Goal: Task Accomplishment & Management: Complete application form

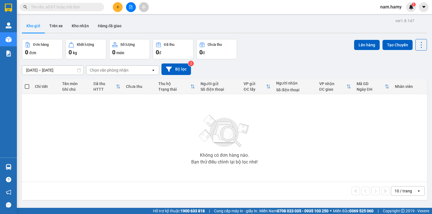
click at [114, 8] on button at bounding box center [118, 7] width 10 height 10
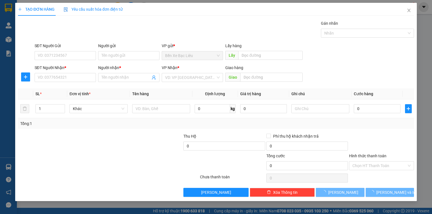
click at [79, 82] on div "SĐT Người Nhận * VD: 0377654321" at bounding box center [65, 75] width 61 height 20
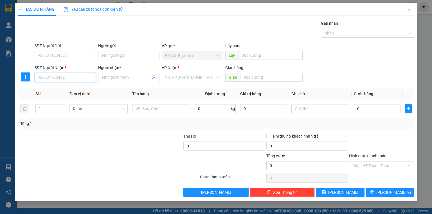
click at [73, 76] on input "SĐT Người Nhận *" at bounding box center [65, 77] width 61 height 9
click at [82, 88] on div "0902652696 - [GEOGRAPHIC_DATA]" at bounding box center [69, 88] width 63 height 6
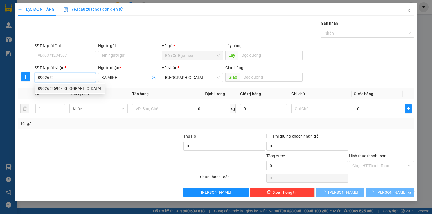
type input "0902652696"
type input "BA MINH"
type input "50.000"
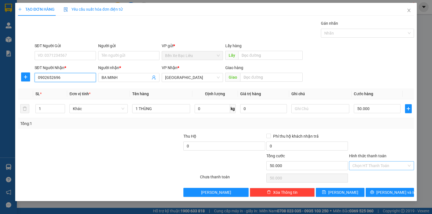
type input "0902652696"
click at [375, 163] on input "Hình thức thanh toán" at bounding box center [379, 166] width 54 height 8
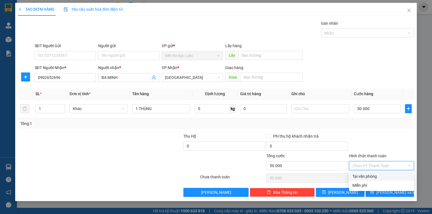
drag, startPoint x: 375, startPoint y: 170, endPoint x: 375, endPoint y: 176, distance: 6.2
click at [375, 172] on div "Transit Pickup Surcharge Ids Transit Deliver Surcharge Ids Transit Deliver Surc…" at bounding box center [216, 108] width 396 height 177
click at [375, 176] on div "Tại văn phòng" at bounding box center [381, 177] width 58 height 6
type input "0"
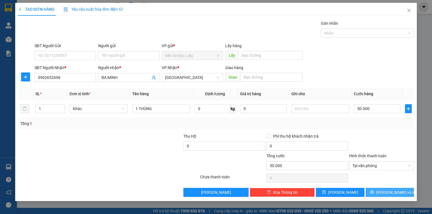
click at [379, 188] on button "[PERSON_NAME] và In" at bounding box center [390, 192] width 49 height 9
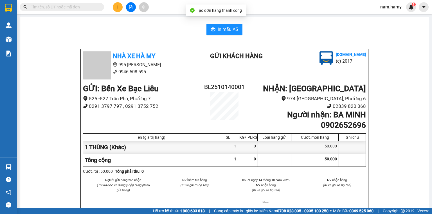
click at [227, 34] on button "In mẫu A5" at bounding box center [224, 29] width 36 height 11
click at [119, 8] on icon "plus" at bounding box center [118, 7] width 4 height 4
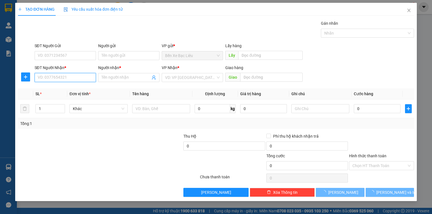
click at [87, 76] on input "SĐT Người Nhận *" at bounding box center [65, 77] width 61 height 9
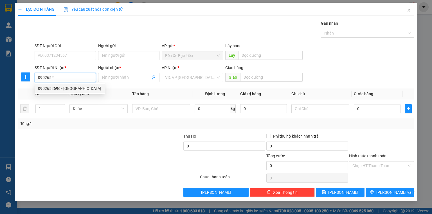
click at [72, 86] on div "0902652696 - [GEOGRAPHIC_DATA]" at bounding box center [69, 88] width 63 height 6
type input "0902652696"
type input "BA MINH"
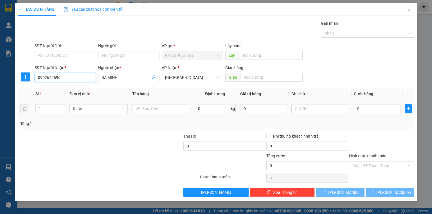
type input "50.000"
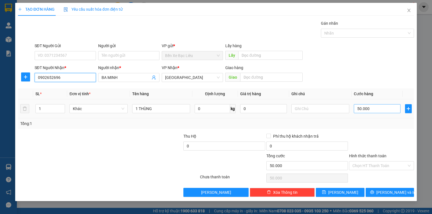
type input "0902652696"
click at [375, 109] on input "50.000" at bounding box center [377, 108] width 47 height 9
type input "0"
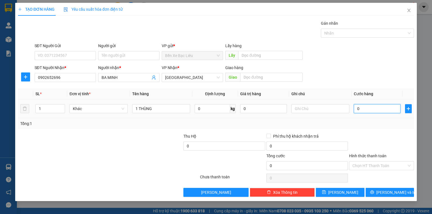
type input "4"
type input "04"
type input "0"
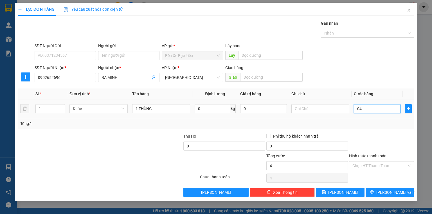
type input "0"
click at [358, 109] on input "0" at bounding box center [377, 108] width 47 height 9
click at [355, 108] on input "0" at bounding box center [377, 108] width 47 height 9
type input "40"
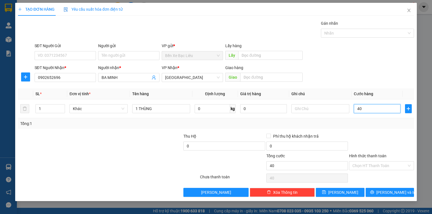
type input "40"
type input "40.000"
drag, startPoint x: 372, startPoint y: 132, endPoint x: 378, endPoint y: 153, distance: 22.1
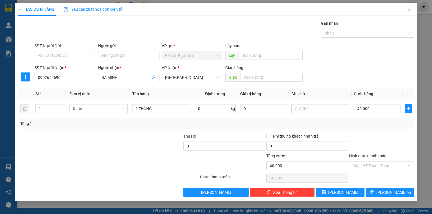
click at [372, 132] on div "Transit Pickup Surcharge Ids Transit Deliver Surcharge Ids Transit Deliver Surc…" at bounding box center [216, 108] width 396 height 177
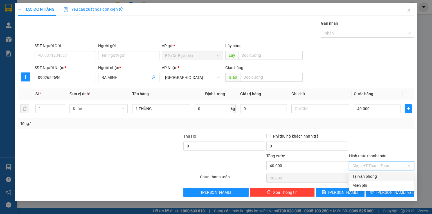
click at [381, 164] on input "Hình thức thanh toán" at bounding box center [379, 166] width 54 height 8
click at [381, 177] on div "Tại văn phòng" at bounding box center [381, 177] width 58 height 6
type input "0"
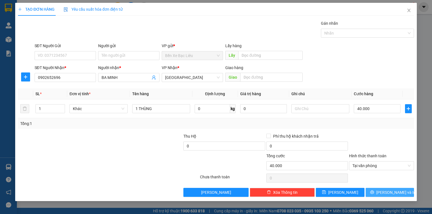
click at [384, 191] on button "[PERSON_NAME] và In" at bounding box center [390, 192] width 49 height 9
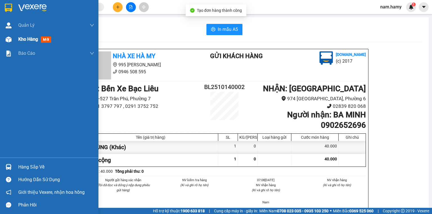
click at [6, 38] on img at bounding box center [9, 40] width 6 height 6
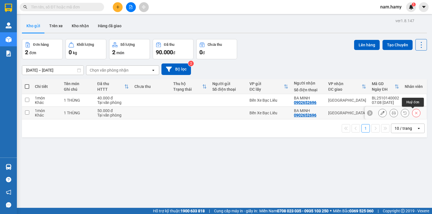
click at [413, 115] on button at bounding box center [416, 113] width 8 height 10
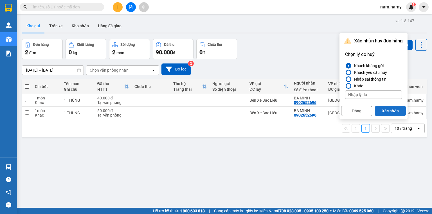
click at [388, 108] on button "Xác nhận" at bounding box center [390, 111] width 31 height 10
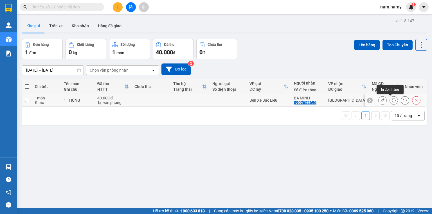
click at [392, 101] on icon at bounding box center [394, 100] width 4 height 4
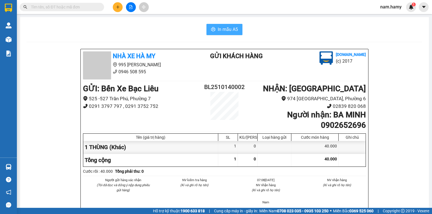
click at [228, 32] on span "In mẫu A5" at bounding box center [228, 29] width 20 height 7
drag, startPoint x: 303, startPoint y: 195, endPoint x: 300, endPoint y: 202, distance: 8.1
click at [300, 202] on div "Người gửi hàng xác nhận (Tôi đã đọc và đồng ý nộp dung phiếu gửi hàng) NV kiểm …" at bounding box center [224, 193] width 285 height 31
click at [116, 6] on icon "plus" at bounding box center [118, 7] width 4 height 4
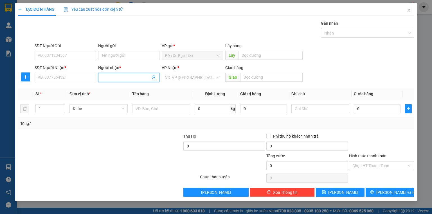
drag, startPoint x: 106, startPoint y: 80, endPoint x: 312, endPoint y: 115, distance: 209.1
click at [107, 80] on input "Người nhận *" at bounding box center [126, 78] width 49 height 6
type input "D"
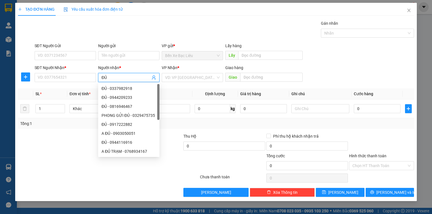
type input "ĐỦ"
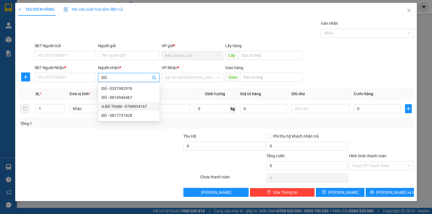
click at [139, 106] on div "A ĐỦ TRẠM - 0768934167" at bounding box center [129, 106] width 55 height 6
type input "0768934167"
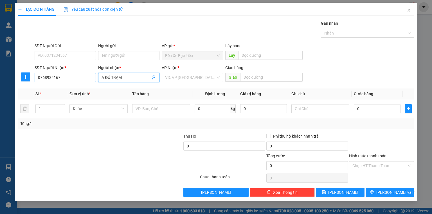
type input "A ĐỦ TRẠM"
click at [68, 75] on input "0768934167" at bounding box center [65, 77] width 61 height 9
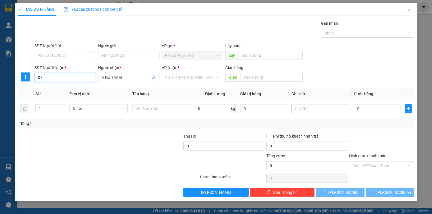
type input "0"
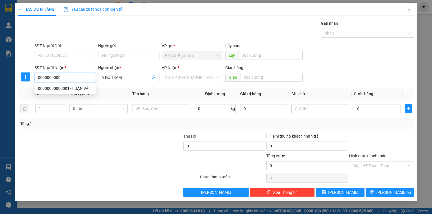
type input "0000000000"
drag, startPoint x: 195, startPoint y: 75, endPoint x: 195, endPoint y: 81, distance: 5.9
click at [195, 75] on input "search" at bounding box center [190, 77] width 51 height 8
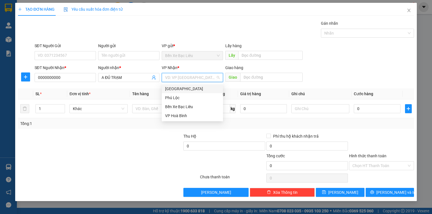
click at [193, 89] on div "[GEOGRAPHIC_DATA]" at bounding box center [192, 89] width 55 height 6
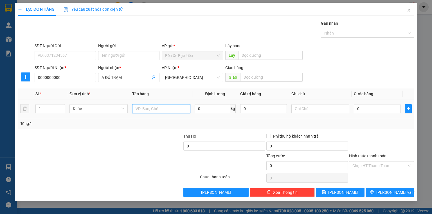
click at [152, 109] on input "text" at bounding box center [161, 108] width 58 height 9
type input "1 THÙNG"
click at [355, 109] on input "0" at bounding box center [377, 108] width 47 height 9
type input "5"
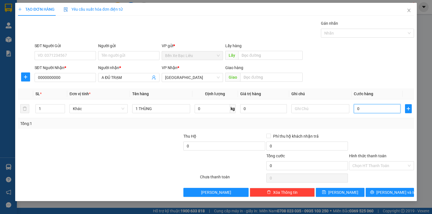
type input "5"
type input "50"
type input "50.000"
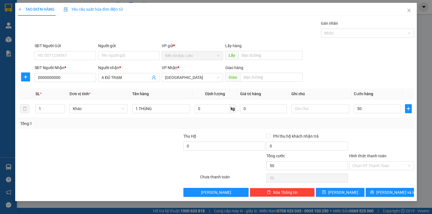
type input "50.000"
click at [395, 140] on div at bounding box center [381, 143] width 66 height 20
drag, startPoint x: 395, startPoint y: 191, endPoint x: 250, endPoint y: 87, distance: 177.8
click at [394, 191] on span "[PERSON_NAME] và In" at bounding box center [395, 193] width 39 height 6
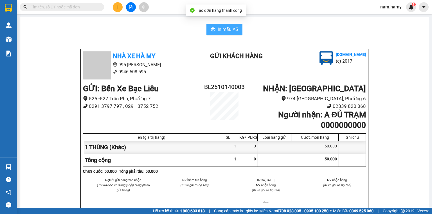
click at [218, 31] on span "In mẫu A5" at bounding box center [228, 29] width 20 height 7
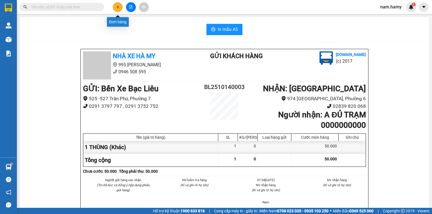
click at [118, 6] on icon "plus" at bounding box center [118, 6] width 0 height 3
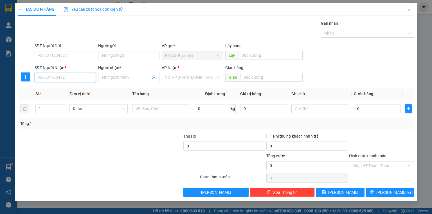
click at [61, 78] on input "SĐT Người Nhận *" at bounding box center [65, 77] width 61 height 9
type input "0969805096"
click at [80, 86] on div "0969805096 - [PERSON_NAME]" at bounding box center [65, 88] width 55 height 6
type input "[PERSON_NAME]"
type input "50.000"
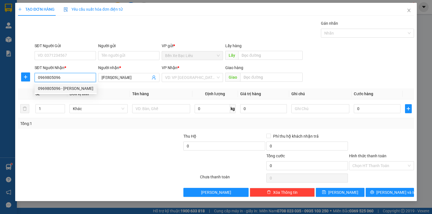
type input "50.000"
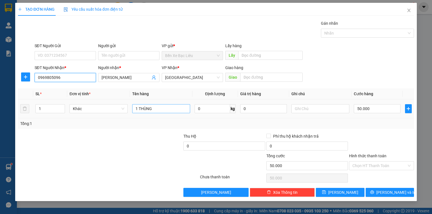
type input "0969805096"
click at [171, 110] on input "1 THÙNG" at bounding box center [161, 108] width 58 height 9
type input "1 THÙNG 1 VALI"
click at [56, 107] on input "1" at bounding box center [50, 109] width 29 height 8
type input "2"
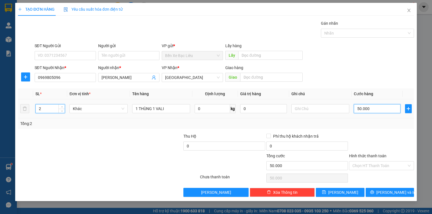
click at [386, 107] on input "50.000" at bounding box center [377, 108] width 47 height 9
type input "0"
click at [353, 107] on td "0" at bounding box center [377, 109] width 51 height 19
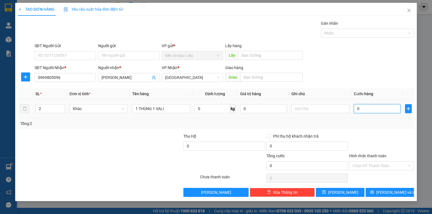
click at [357, 108] on input "0" at bounding box center [377, 108] width 47 height 9
type input "1"
type input "10"
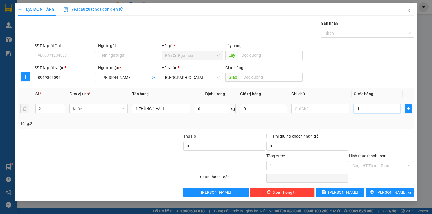
type input "10"
type input "100"
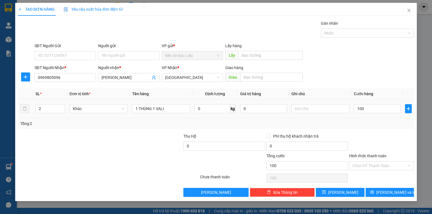
type input "100.000"
click at [364, 124] on div "Tổng: 2" at bounding box center [215, 124] width 391 height 6
click at [391, 164] on input "Hình thức thanh toán" at bounding box center [379, 166] width 54 height 8
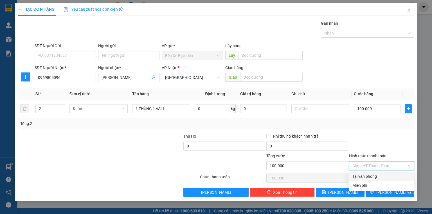
click at [389, 174] on div "Tại văn phòng" at bounding box center [381, 177] width 58 height 6
type input "0"
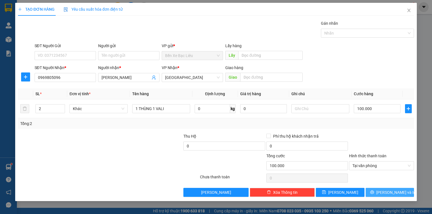
click at [391, 190] on span "[PERSON_NAME] và In" at bounding box center [395, 193] width 39 height 6
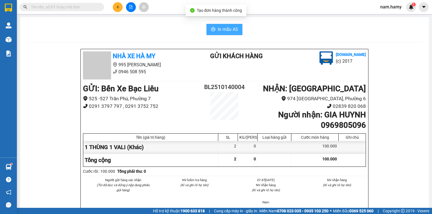
click at [221, 25] on button "In mẫu A5" at bounding box center [224, 29] width 36 height 11
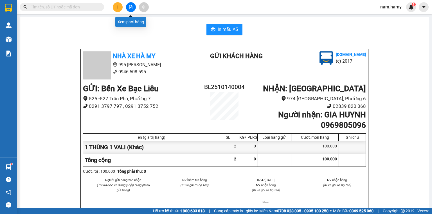
click at [131, 3] on button at bounding box center [131, 7] width 10 height 10
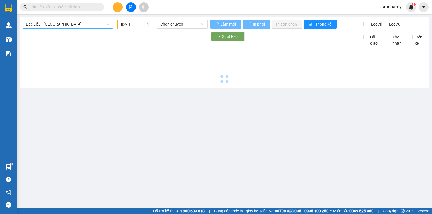
type input "[DATE]"
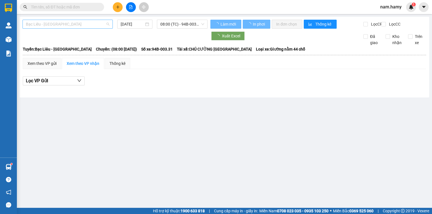
click at [72, 26] on span "Bạc Liêu - [GEOGRAPHIC_DATA]" at bounding box center [68, 24] width 84 height 8
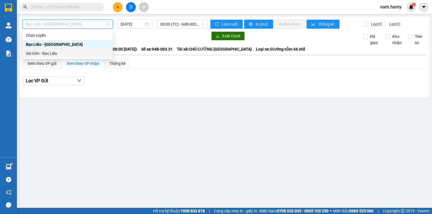
drag, startPoint x: 78, startPoint y: 51, endPoint x: 113, endPoint y: 45, distance: 35.7
click at [78, 51] on div "Sài Gòn - Bạc Liêu" at bounding box center [68, 53] width 84 height 6
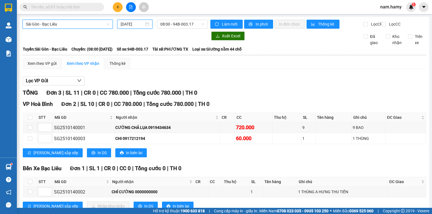
drag, startPoint x: 134, startPoint y: 21, endPoint x: 139, endPoint y: 31, distance: 11.2
click at [134, 22] on input "[DATE]" at bounding box center [132, 24] width 23 height 6
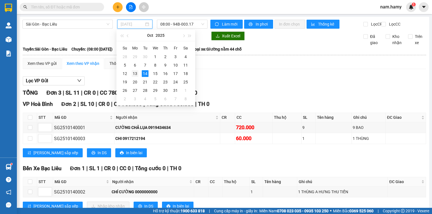
click at [136, 76] on div "13" at bounding box center [135, 73] width 7 height 7
type input "[DATE]"
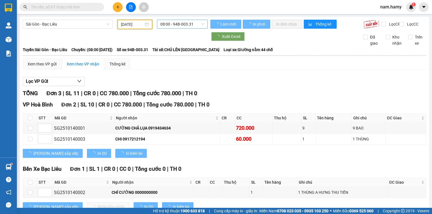
click at [177, 25] on span "08:00 - 94B-003.31" at bounding box center [182, 24] width 44 height 8
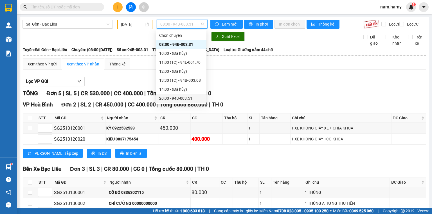
click at [187, 96] on div "20:00 - 94B-003.51" at bounding box center [181, 98] width 44 height 6
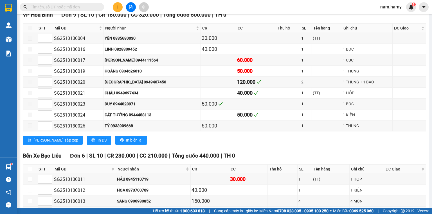
scroll to position [135, 0]
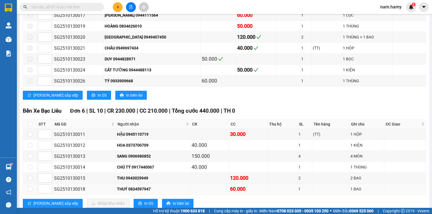
click at [117, 189] on div "THUÝ 0834597947" at bounding box center [153, 189] width 72 height 6
click at [28, 192] on input "checkbox" at bounding box center [30, 189] width 4 height 4
checkbox input "true"
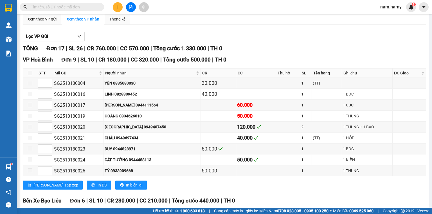
scroll to position [0, 0]
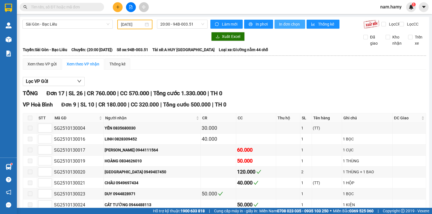
drag, startPoint x: 293, startPoint y: 19, endPoint x: 293, endPoint y: 29, distance: 9.8
click at [293, 20] on button "In đơn chọn" at bounding box center [289, 24] width 31 height 9
click at [128, 24] on input "[DATE]" at bounding box center [132, 24] width 22 height 6
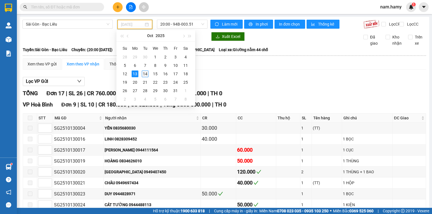
click at [146, 74] on div "14" at bounding box center [145, 74] width 7 height 7
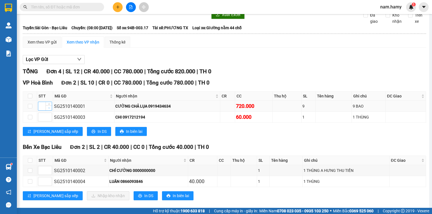
scroll to position [0, 1]
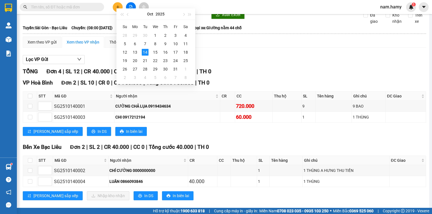
type input "[DATE]"
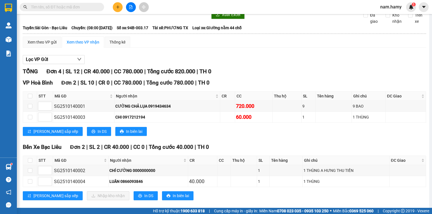
scroll to position [0, 0]
drag, startPoint x: 92, startPoint y: 19, endPoint x: 73, endPoint y: 10, distance: 20.6
click at [92, 19] on div at bounding box center [114, 14] width 185 height 9
click at [119, 10] on button at bounding box center [118, 7] width 10 height 10
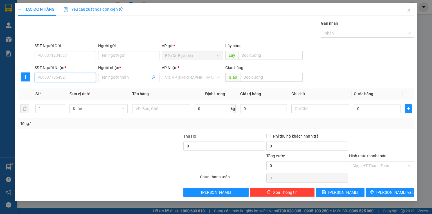
click at [56, 77] on input "SĐT Người Nhận *" at bounding box center [65, 77] width 61 height 9
click at [81, 90] on div "0902319569 - LOAN" at bounding box center [65, 88] width 55 height 6
type input "0902319569"
type input "LOAN"
type input "825.000"
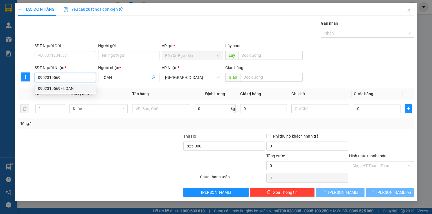
type input "70.000"
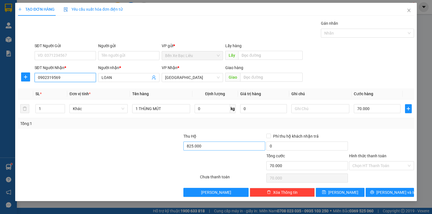
type input "0902319569"
click at [204, 146] on input "825.000" at bounding box center [224, 146] width 82 height 9
click at [185, 145] on input "0" at bounding box center [224, 146] width 82 height 9
type input "860.000"
click at [112, 153] on div at bounding box center [75, 163] width 116 height 20
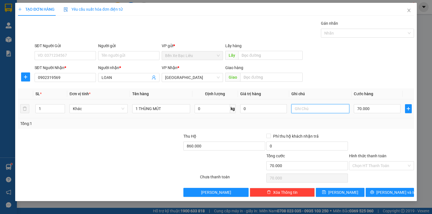
click at [326, 112] on input "text" at bounding box center [320, 108] width 58 height 9
drag, startPoint x: 106, startPoint y: 161, endPoint x: 77, endPoint y: 148, distance: 31.4
click at [105, 161] on div at bounding box center [75, 163] width 116 height 20
click at [318, 110] on input "THU HỘ" at bounding box center [320, 108] width 58 height 9
click at [324, 108] on input "THU HỘ LÊN GỌ LIỀN" at bounding box center [320, 108] width 58 height 9
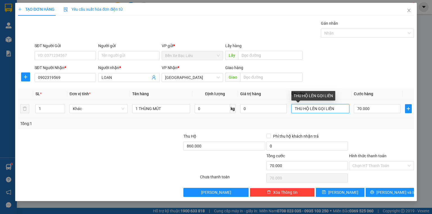
type input "THU HỘ LÊN GỌI LIỀN"
click at [351, 114] on td "THU HỘ LÊN GỌI LIỀN" at bounding box center [320, 109] width 62 height 19
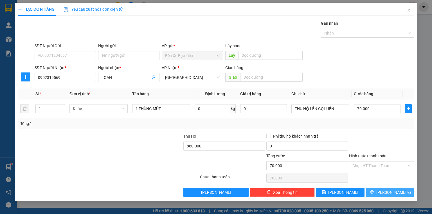
click at [397, 193] on span "[PERSON_NAME] và In" at bounding box center [395, 193] width 39 height 6
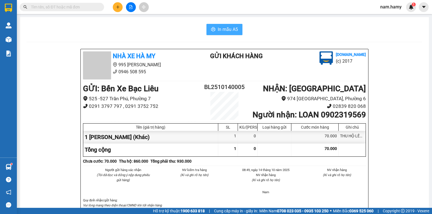
click at [230, 31] on span "In mẫu A5" at bounding box center [228, 29] width 20 height 7
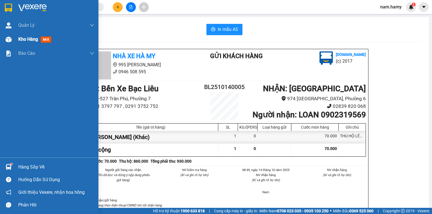
click at [33, 40] on span "Kho hàng" at bounding box center [28, 39] width 20 height 5
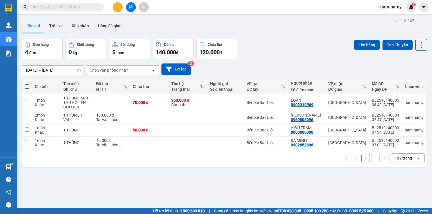
click at [24, 87] on th at bounding box center [27, 86] width 10 height 15
click at [28, 87] on span at bounding box center [27, 86] width 4 height 4
click at [27, 84] on input "checkbox" at bounding box center [27, 84] width 0 height 0
checkbox input "true"
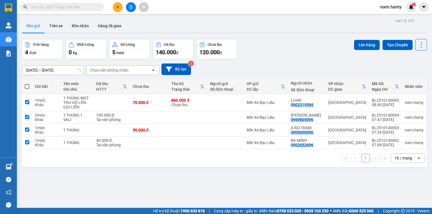
checkbox input "true"
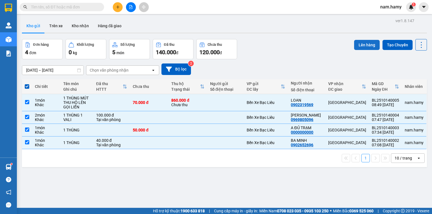
click at [359, 49] on button "Lên hàng" at bounding box center [367, 45] width 26 height 10
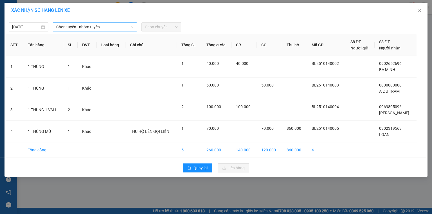
click at [129, 27] on span "Chọn tuyến - nhóm tuyến" at bounding box center [94, 27] width 77 height 8
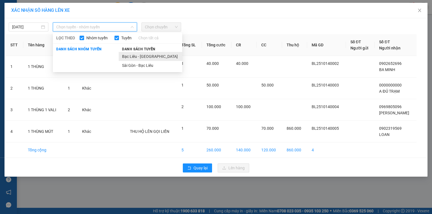
click at [135, 52] on li "Bạc Liêu - [GEOGRAPHIC_DATA]" at bounding box center [151, 56] width 64 height 9
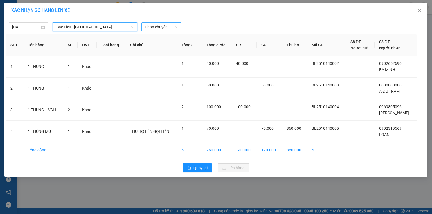
click at [152, 28] on span "Chọn chuyến" at bounding box center [161, 27] width 33 height 8
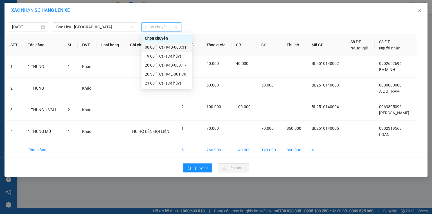
click at [171, 49] on div "08:00 (TC) - 94B-003.31" at bounding box center [167, 47] width 44 height 6
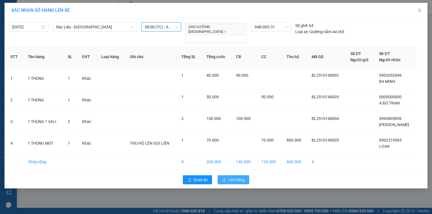
click at [233, 177] on span "Lên hàng" at bounding box center [236, 180] width 16 height 6
